Goal: Task Accomplishment & Management: Complete application form

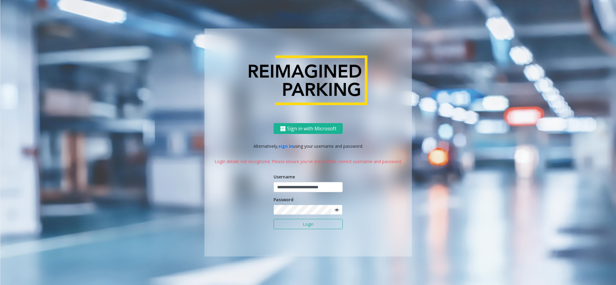
click at [308, 226] on button "Login" at bounding box center [308, 224] width 69 height 10
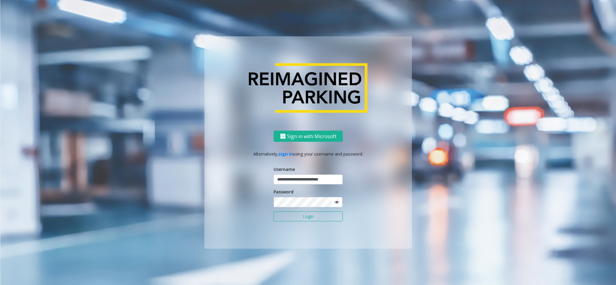
click at [310, 216] on button "Login" at bounding box center [308, 217] width 69 height 10
click at [309, 216] on button "Login" at bounding box center [308, 217] width 69 height 10
click at [305, 216] on button "Login" at bounding box center [308, 217] width 69 height 10
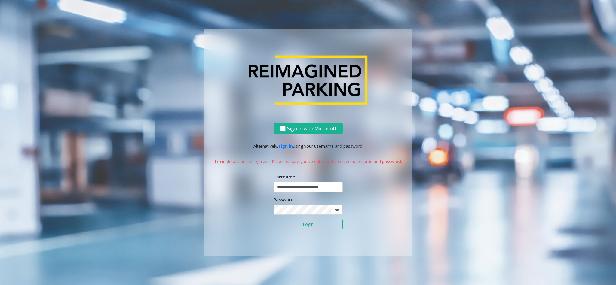
click at [300, 225] on button "Login" at bounding box center [308, 224] width 69 height 10
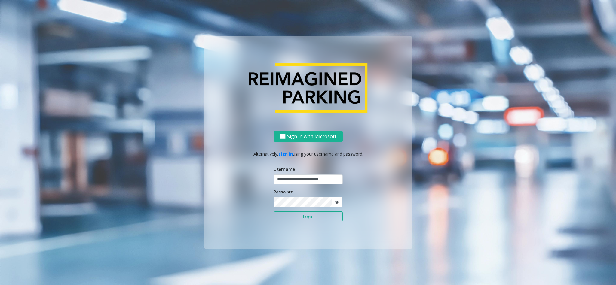
click at [301, 215] on button "Login" at bounding box center [308, 217] width 69 height 10
